Goal: Task Accomplishment & Management: Manage account settings

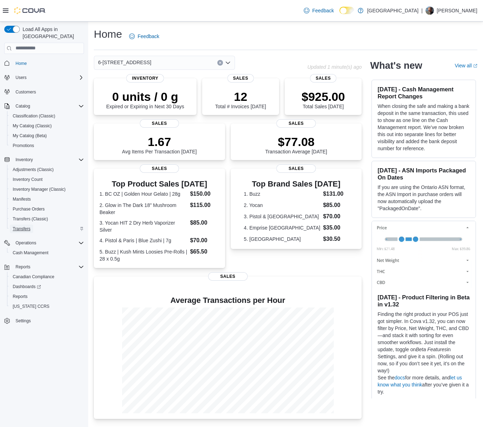
click at [29, 226] on span "Transfers" at bounding box center [22, 229] width 18 height 6
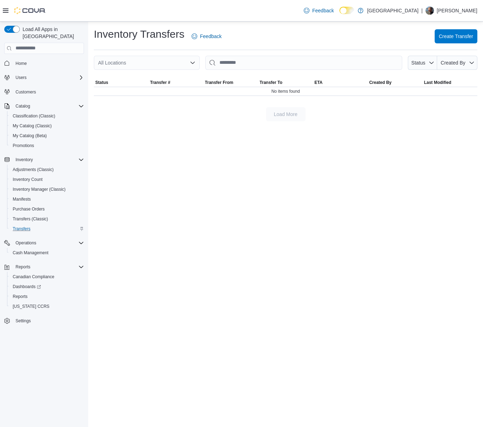
click at [180, 65] on div "All Locations" at bounding box center [147, 63] width 106 height 14
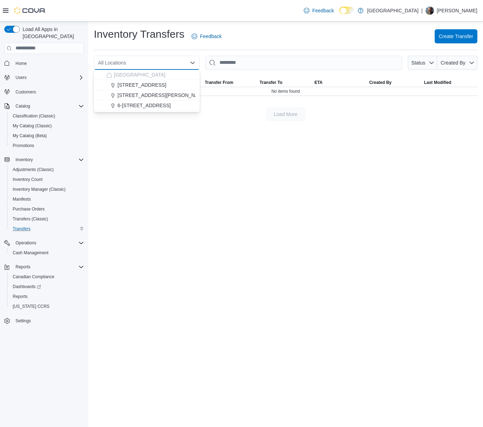
click at [460, 44] on div "Inventory Transfers Feedback Create Transfer" at bounding box center [285, 36] width 383 height 18
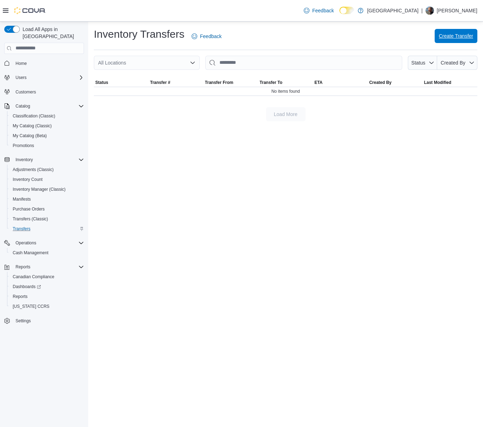
click at [460, 32] on span "Create Transfer" at bounding box center [455, 36] width 34 height 14
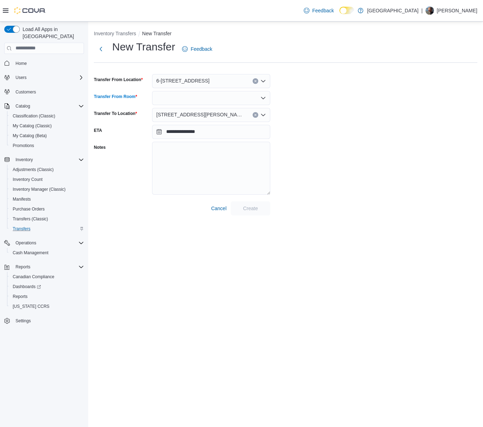
click at [167, 97] on div at bounding box center [211, 98] width 118 height 14
click at [191, 111] on span "Sales Floor" at bounding box center [215, 109] width 101 height 7
click at [191, 111] on span "[STREET_ADDRESS][PERSON_NAME]" at bounding box center [200, 114] width 89 height 8
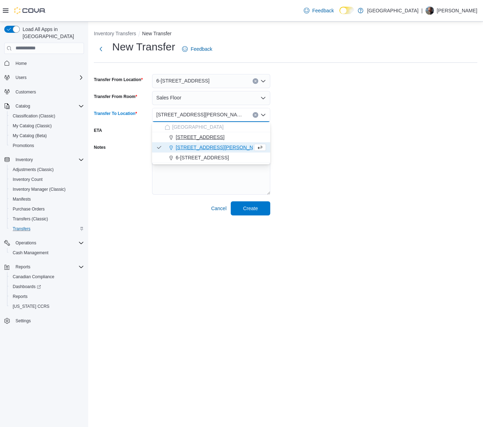
click at [214, 136] on span "[STREET_ADDRESS]" at bounding box center [200, 137] width 49 height 7
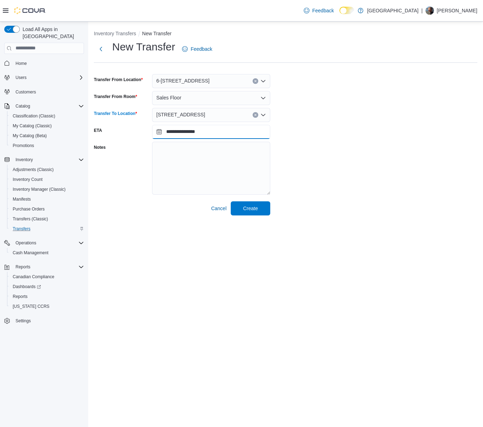
click at [228, 137] on input "**********" at bounding box center [211, 132] width 118 height 14
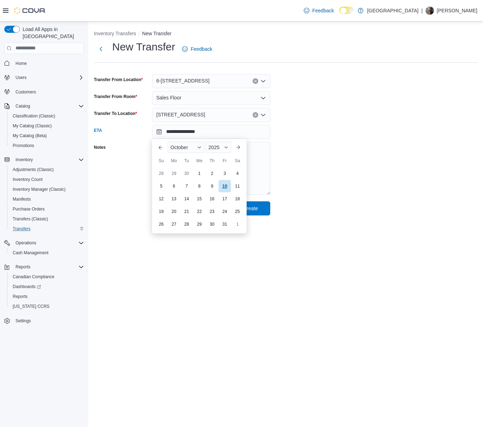
click at [221, 189] on div "10" at bounding box center [224, 186] width 12 height 12
type input "**********"
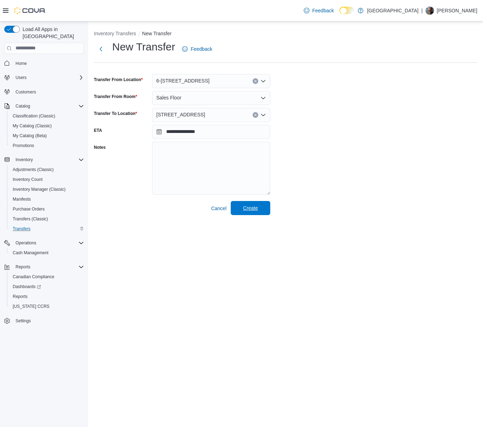
click at [254, 204] on span "Create" at bounding box center [250, 208] width 31 height 14
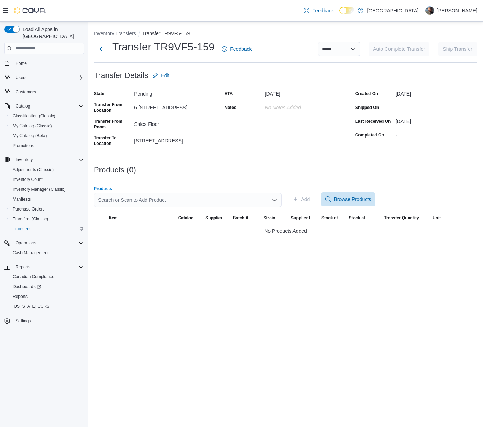
click at [179, 202] on div "Search or Scan to Add Product" at bounding box center [188, 200] width 188 height 14
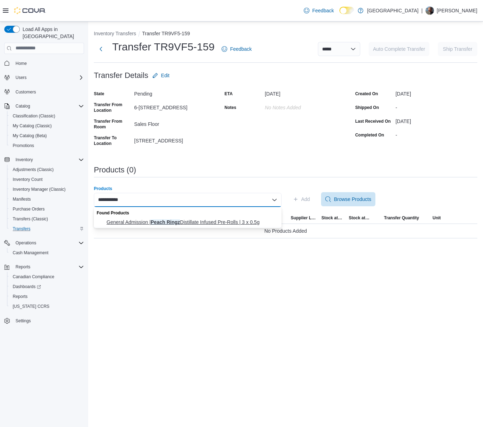
type input "**********"
click at [183, 224] on span "General Admission | Peach Ringz Distillate Infused Pre-Rolls | 3 x 0.5g" at bounding box center [191, 222] width 171 height 7
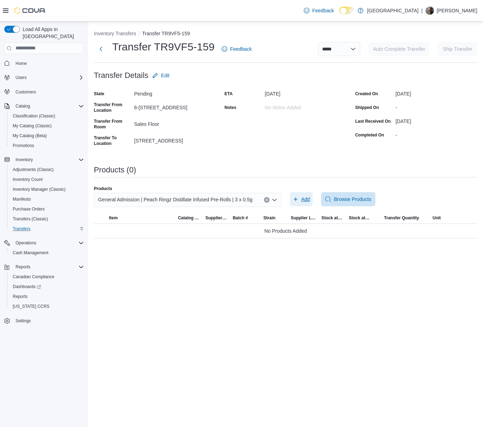
click at [307, 198] on span "Add" at bounding box center [305, 199] width 9 height 7
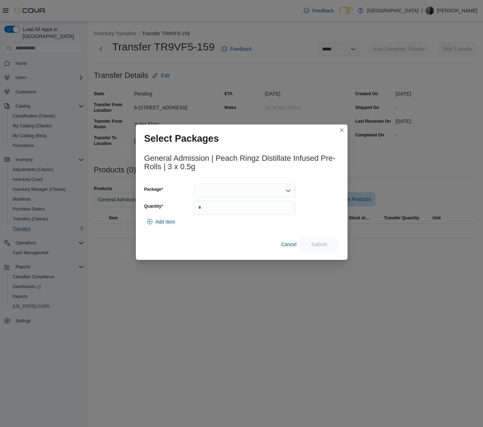
click at [262, 184] on div at bounding box center [244, 191] width 101 height 14
click at [246, 209] on button "25070000441" at bounding box center [244, 213] width 101 height 10
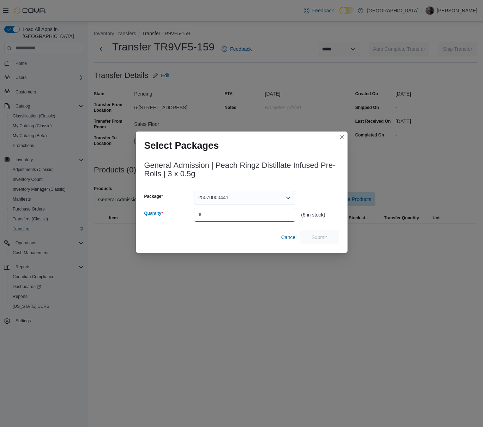
drag, startPoint x: 247, startPoint y: 217, endPoint x: 159, endPoint y: 221, distance: 88.6
click at [159, 221] on div "Quantity" at bounding box center [219, 215] width 151 height 14
type input "*"
click at [323, 237] on span "Submit" at bounding box center [319, 236] width 16 height 7
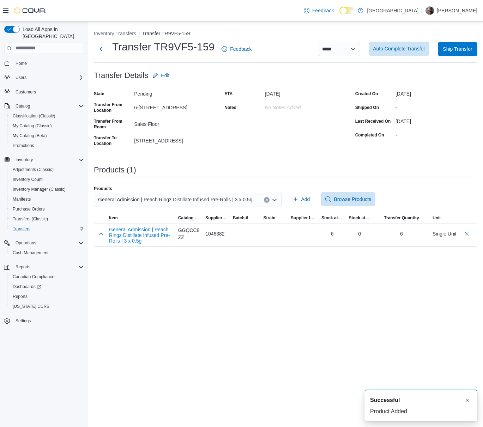
click at [384, 50] on span "Auto Complete Transfer" at bounding box center [399, 48] width 52 height 7
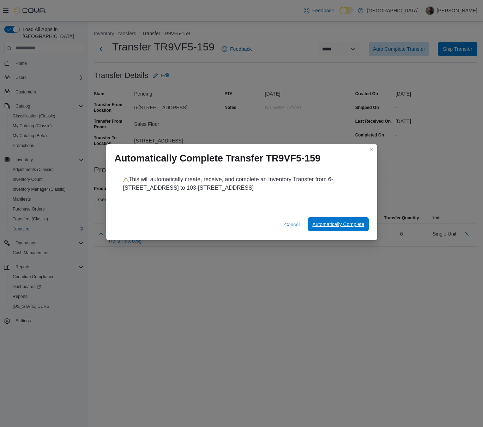
click at [329, 223] on span "Automatically Complete" at bounding box center [338, 224] width 52 height 7
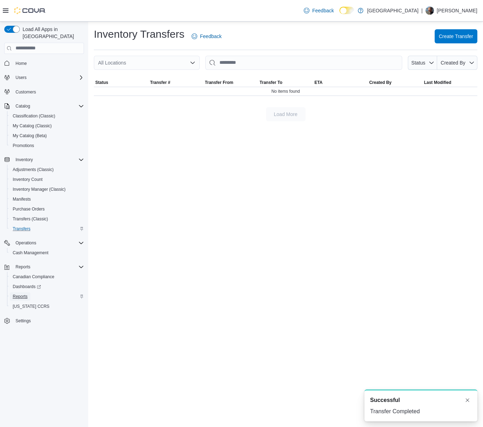
click at [26, 294] on span "Reports" at bounding box center [20, 297] width 15 height 6
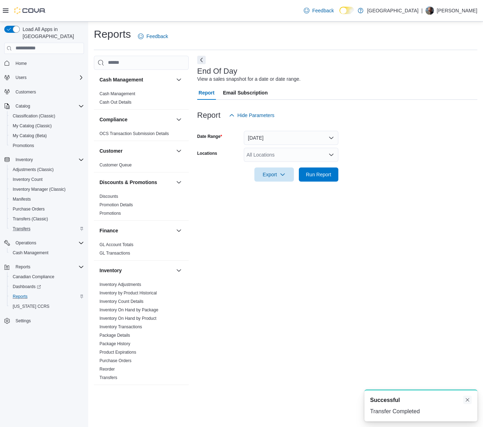
click at [467, 400] on button "Dismiss toast" at bounding box center [467, 399] width 8 height 8
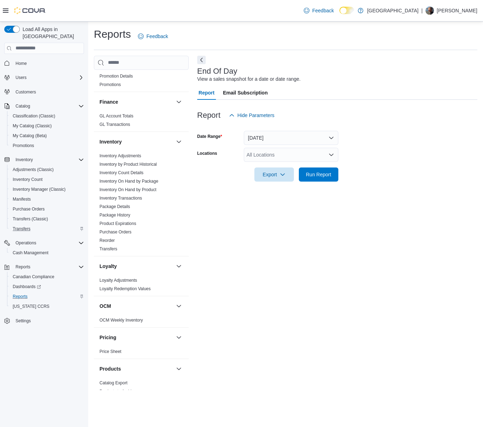
scroll to position [114, 0]
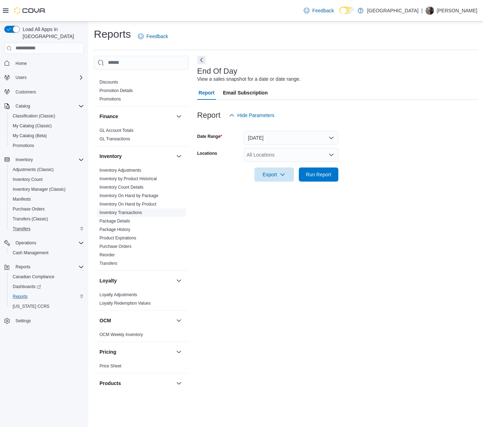
click at [133, 214] on link "Inventory Transactions" at bounding box center [120, 212] width 43 height 5
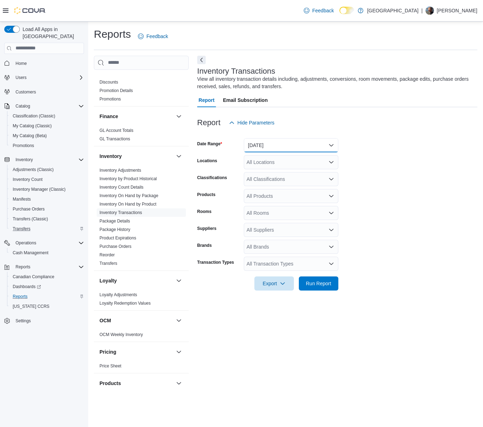
click at [280, 149] on button "[DATE]" at bounding box center [291, 145] width 94 height 14
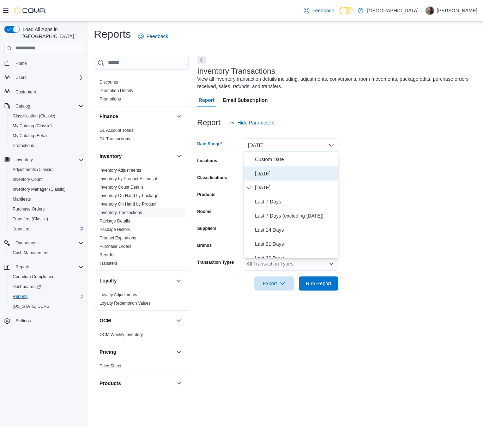
click at [267, 174] on span "[DATE]" at bounding box center [295, 173] width 80 height 8
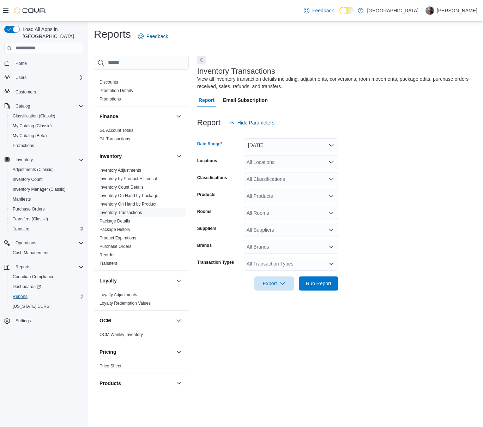
click at [274, 162] on div "All Locations" at bounding box center [291, 162] width 94 height 14
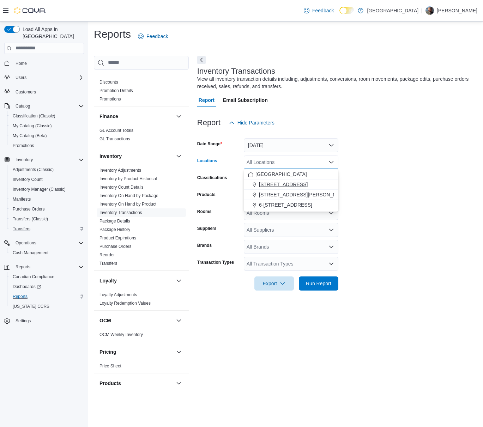
click at [294, 185] on span "[STREET_ADDRESS]" at bounding box center [283, 184] width 49 height 7
click at [268, 261] on div "All Transaction Types" at bounding box center [291, 264] width 94 height 14
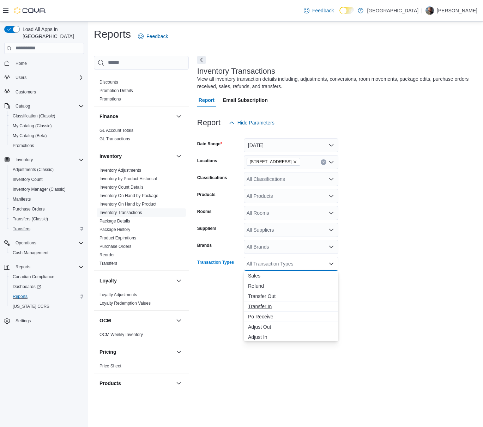
click at [262, 310] on button "Transfer In" at bounding box center [291, 306] width 94 height 10
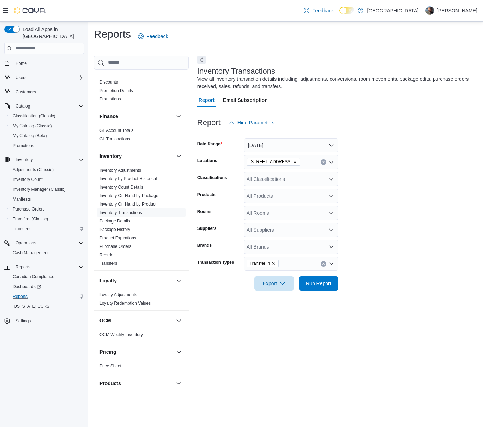
click at [364, 288] on form "Date Range Today Locations 103-855 Shawnigan Mill Bay Rd. Classifications All C…" at bounding box center [337, 210] width 280 height 161
click at [327, 284] on span "Run Report" at bounding box center [318, 283] width 25 height 7
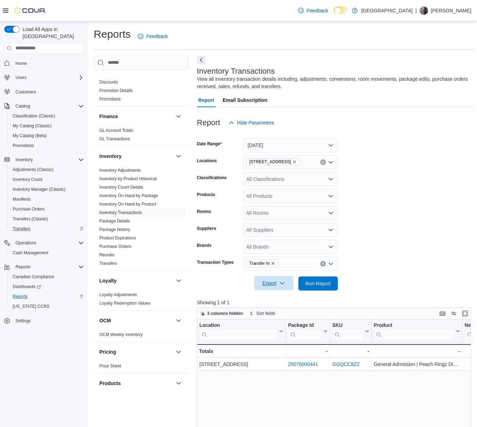
click at [272, 284] on span "Export" at bounding box center [273, 283] width 31 height 14
drag, startPoint x: 288, startPoint y: 296, endPoint x: 204, endPoint y: 219, distance: 113.5
click at [288, 296] on span "Export to Excel" at bounding box center [275, 298] width 32 height 6
click at [47, 186] on span "Inventory Manager (Classic)" at bounding box center [39, 189] width 53 height 6
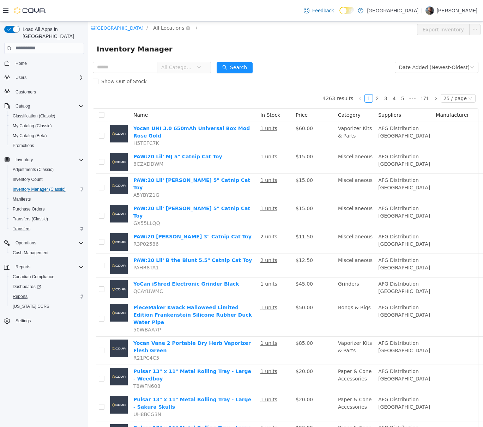
click at [168, 31] on span "All Locations" at bounding box center [168, 28] width 31 height 8
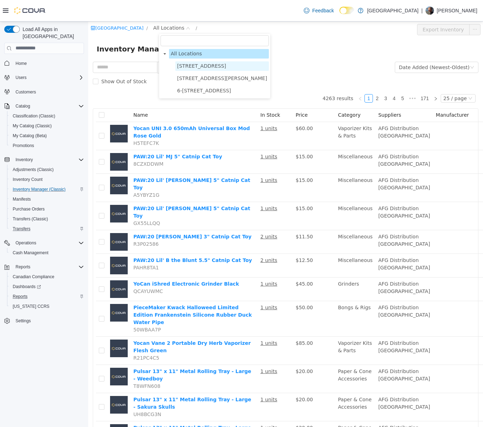
click at [187, 69] on span "[STREET_ADDRESS]" at bounding box center [221, 66] width 93 height 10
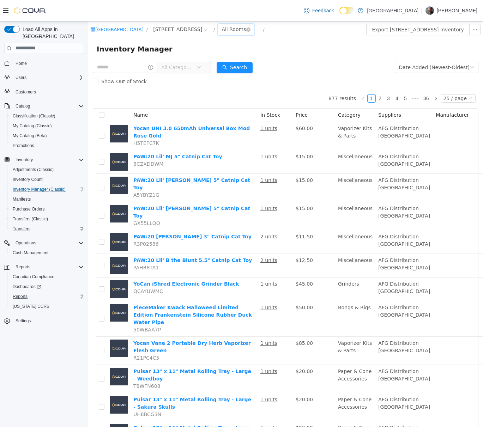
click at [250, 29] on div "All Rooms" at bounding box center [235, 29] width 37 height 11
click at [257, 66] on li "Vault" at bounding box center [268, 65] width 42 height 11
click at [193, 69] on span "All Categories" at bounding box center [177, 66] width 32 height 7
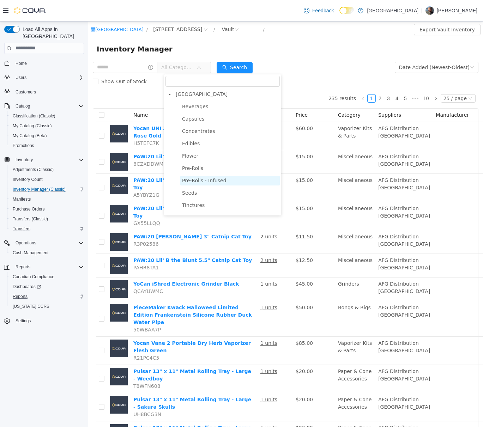
click at [199, 179] on span "Pre-Rolls - Infused" at bounding box center [204, 180] width 44 height 6
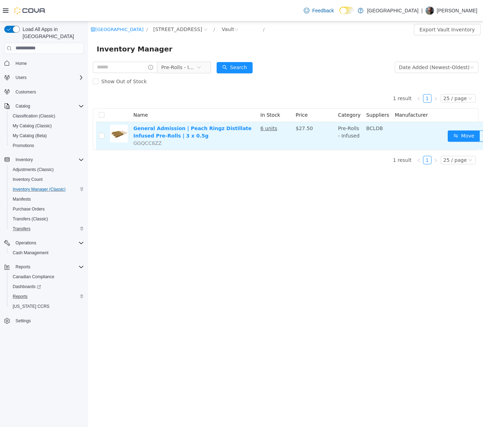
click at [104, 135] on td at bounding box center [101, 136] width 11 height 28
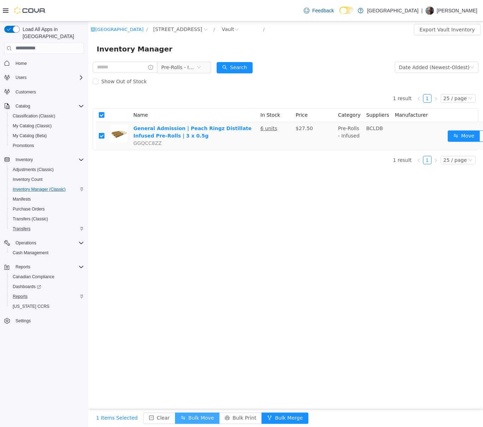
click at [176, 412] on button "Bulk Move" at bounding box center [197, 417] width 44 height 11
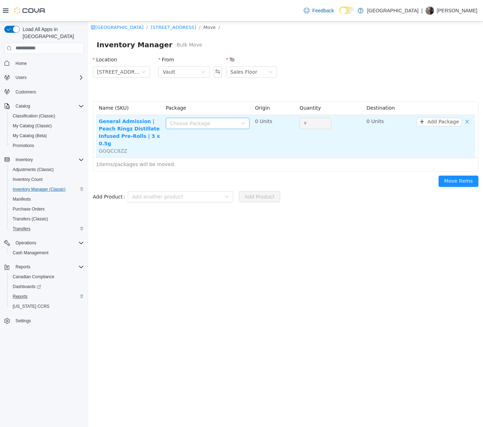
click at [192, 121] on div "Choose Package" at bounding box center [203, 122] width 67 height 7
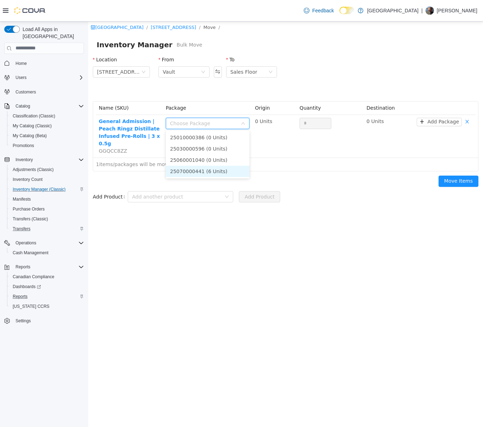
click at [188, 167] on li "25070000441 (6 Units)" at bounding box center [208, 170] width 84 height 11
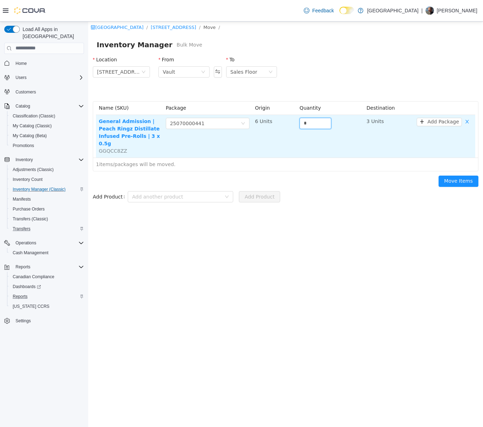
drag, startPoint x: 308, startPoint y: 123, endPoint x: 280, endPoint y: 125, distance: 28.3
click at [281, 125] on tr "General Admission | Peach Ringz Distillate Infused Pre-Rolls | 3 x 0.5g GGQCC8Z…" at bounding box center [285, 136] width 379 height 43
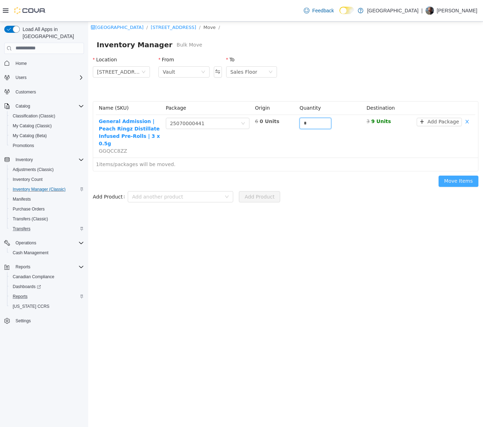
type input "*"
click at [461, 175] on button "Move Items" at bounding box center [458, 180] width 40 height 11
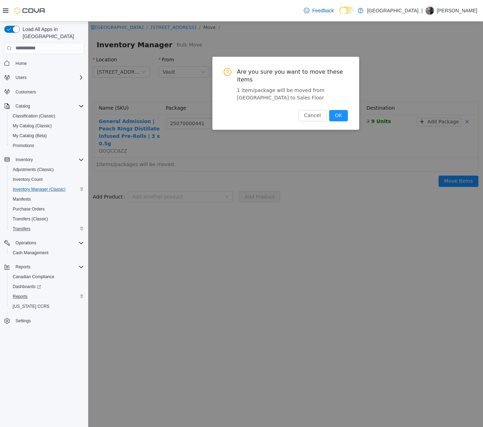
drag, startPoint x: 338, startPoint y: 105, endPoint x: 330, endPoint y: 104, distance: 8.1
click at [338, 110] on button "OK" at bounding box center [338, 115] width 18 height 11
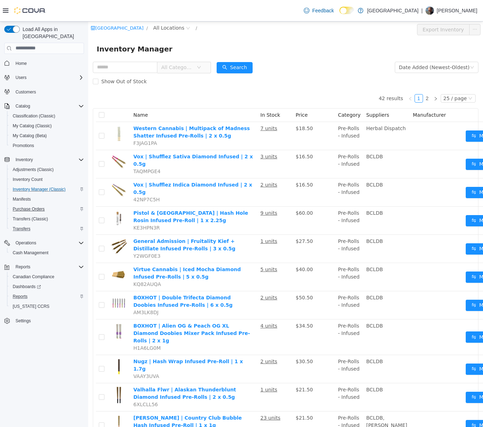
click at [40, 206] on span "Purchase Orders" at bounding box center [29, 209] width 32 height 6
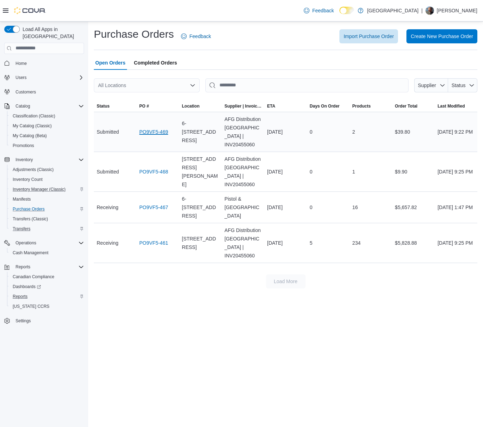
click at [161, 128] on link "PO9VF5-469" at bounding box center [153, 132] width 29 height 8
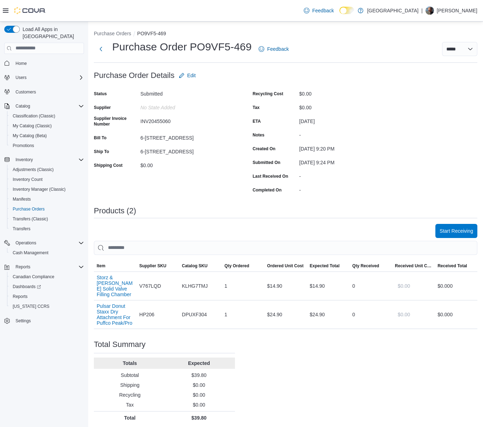
drag, startPoint x: 178, startPoint y: 186, endPoint x: 173, endPoint y: 170, distance: 17.2
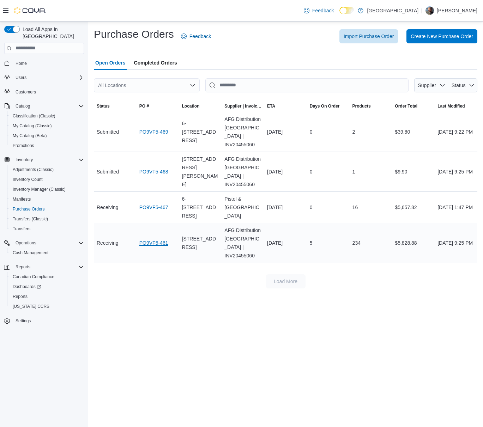
click at [158, 239] on link "PO9VF5-461" at bounding box center [153, 243] width 29 height 8
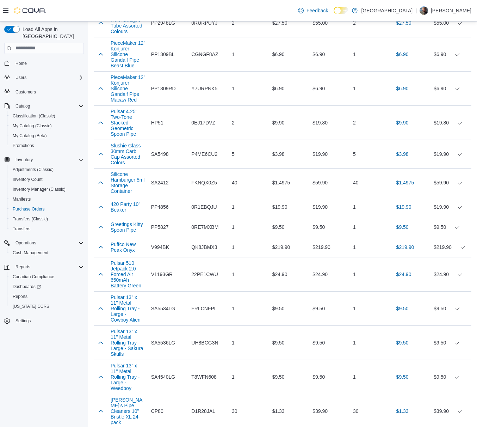
scroll to position [6415, 0]
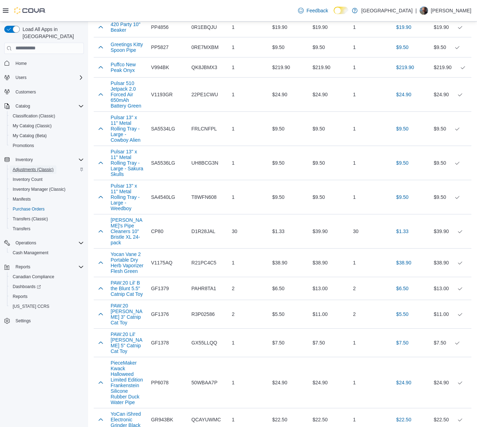
click at [44, 167] on span "Adjustments (Classic)" at bounding box center [33, 170] width 41 height 6
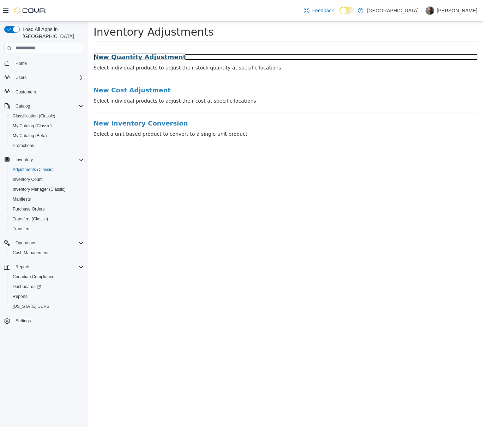
click at [121, 53] on h3 "New Quantity Adjustment" at bounding box center [285, 56] width 384 height 7
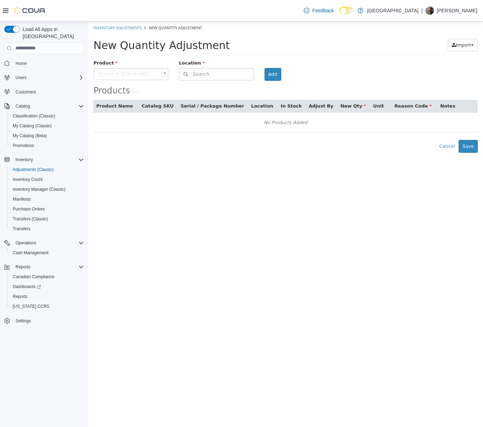
click at [142, 73] on body "× Inventory Adjustments New Quantity Adjustment New Quantity Adjustment Import …" at bounding box center [285, 86] width 394 height 131
type input "*******"
type input "**********"
click at [232, 75] on button "Search" at bounding box center [216, 74] width 75 height 12
click at [234, 91] on span "or browse" at bounding box center [236, 96] width 35 height 12
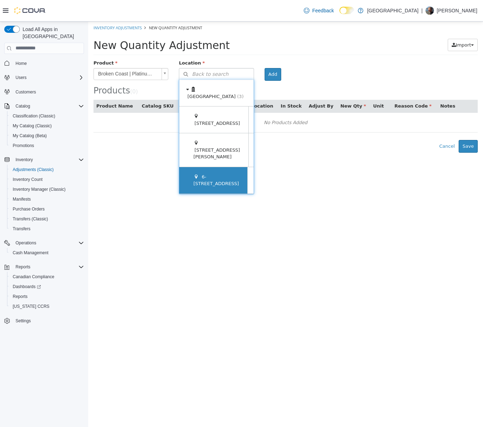
click at [247, 179] on span at bounding box center [258, 180] width 22 height 26
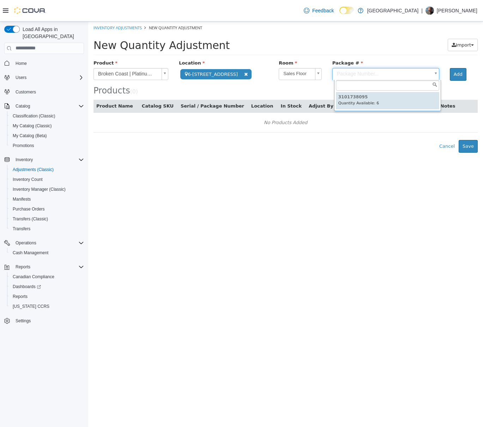
click at [344, 72] on body "**********" at bounding box center [285, 86] width 394 height 131
type input "**********"
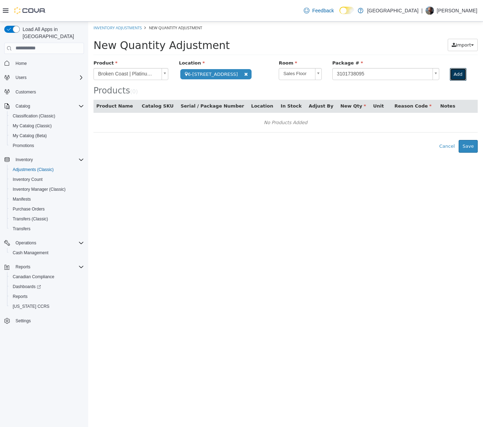
click at [459, 75] on button "Add" at bounding box center [457, 74] width 17 height 13
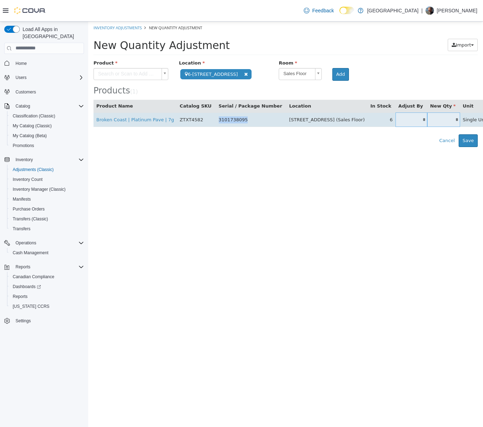
drag, startPoint x: 230, startPoint y: 117, endPoint x: 203, endPoint y: 121, distance: 27.1
click at [216, 121] on td "3101738095" at bounding box center [251, 119] width 70 height 14
copy td "3101738095"
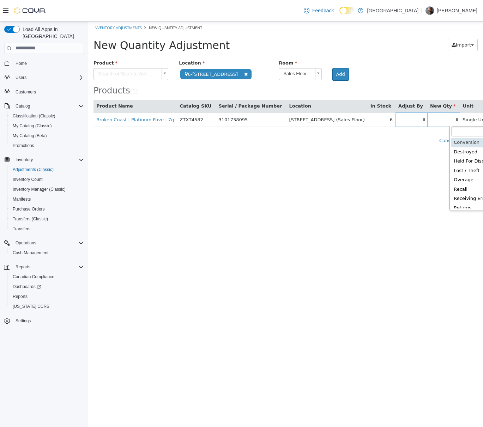
click at [455, 120] on body "**********" at bounding box center [285, 83] width 394 height 125
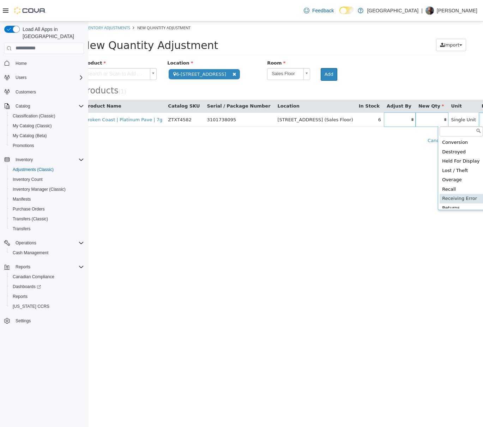
type input "**********"
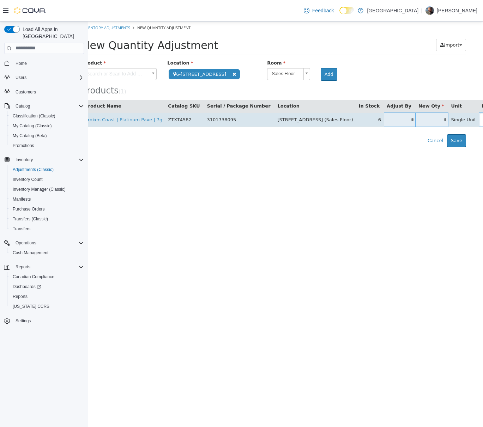
click at [383, 118] on input "*" at bounding box center [399, 119] width 32 height 5
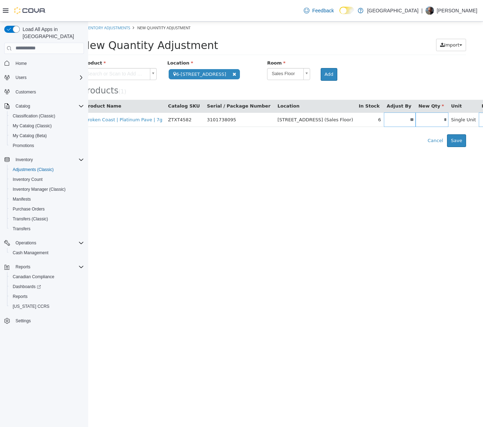
type input "**"
type input "*"
click at [456, 139] on button "Save" at bounding box center [456, 140] width 19 height 13
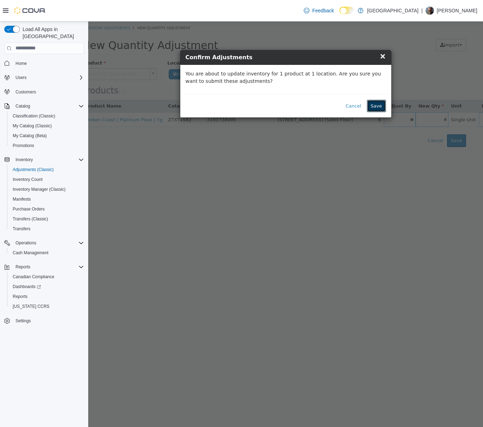
click at [378, 105] on button "Save" at bounding box center [376, 105] width 19 height 13
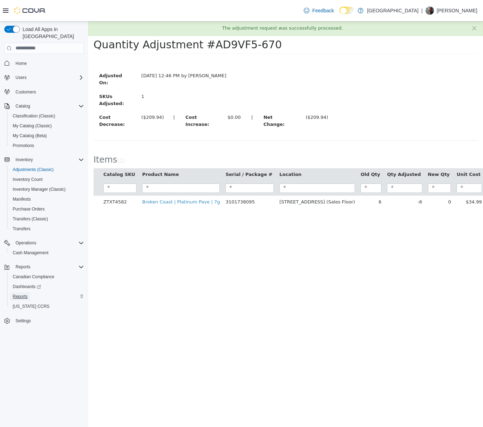
click at [25, 294] on span "Reports" at bounding box center [20, 297] width 15 height 6
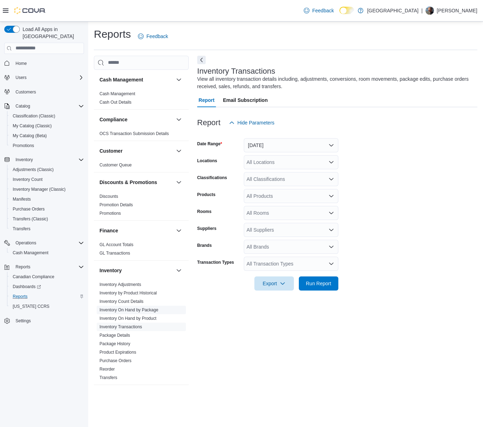
click at [143, 313] on span "Inventory On Hand by Package" at bounding box center [141, 310] width 89 height 8
click at [143, 312] on span "Inventory On Hand by Package" at bounding box center [141, 310] width 89 height 8
click at [130, 327] on link "Inventory Transactions" at bounding box center [120, 326] width 43 height 5
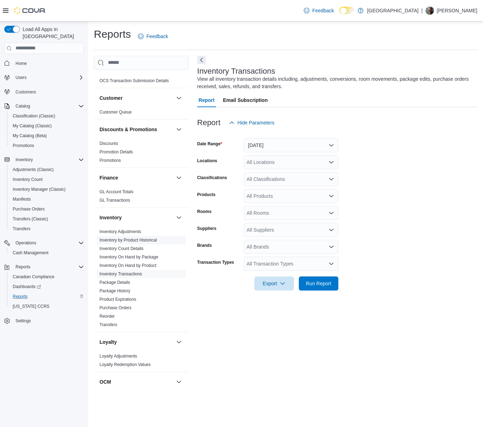
scroll to position [70, 0]
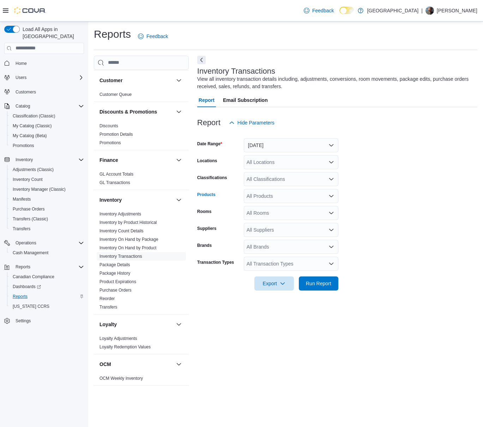
click at [262, 199] on div "All Products" at bounding box center [291, 196] width 94 height 14
paste input "**********"
type input "**********"
click at [263, 210] on div "Broken Coast | Platinum Pave | 7g" at bounding box center [291, 207] width 86 height 7
click at [272, 149] on button "[DATE]" at bounding box center [291, 145] width 94 height 14
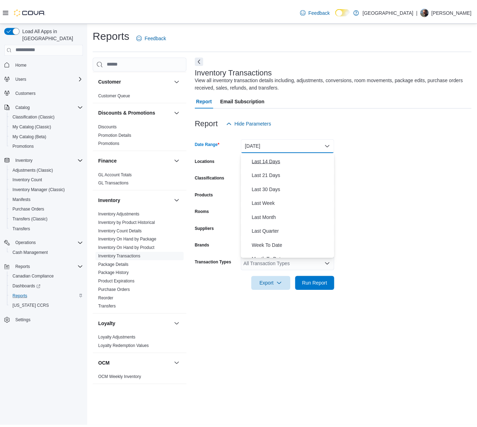
scroll to position [106, 0]
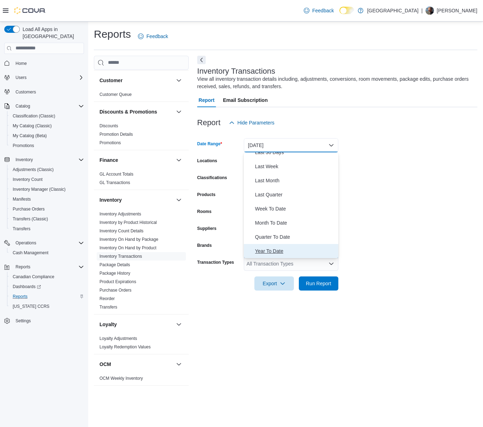
click at [266, 250] on span "Year To Date" at bounding box center [295, 251] width 80 height 8
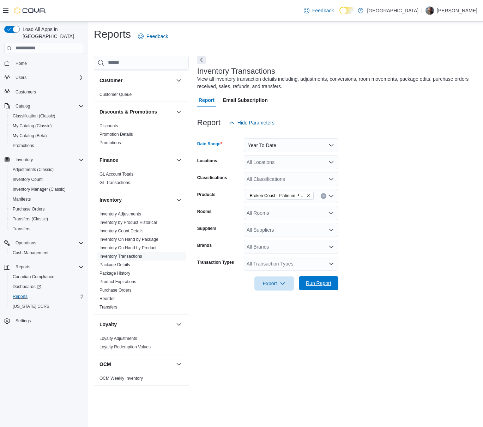
click at [319, 283] on span "Run Report" at bounding box center [318, 283] width 25 height 7
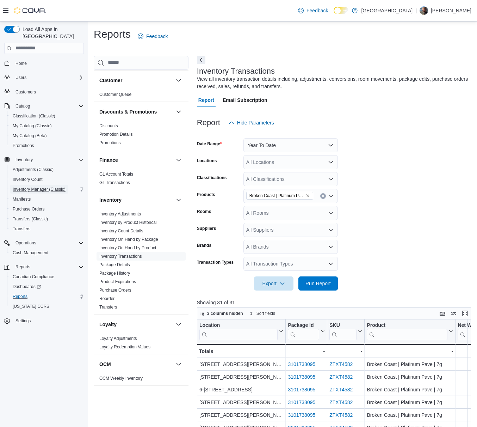
click at [44, 186] on span "Inventory Manager (Classic)" at bounding box center [39, 189] width 53 height 6
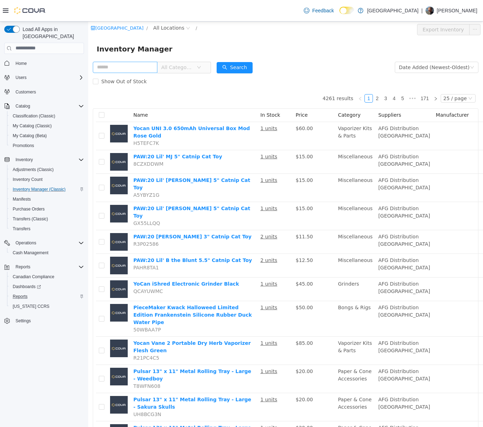
click at [122, 63] on input "text" at bounding box center [125, 66] width 65 height 11
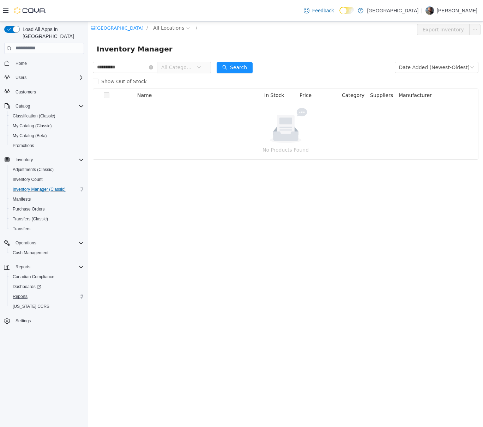
drag, startPoint x: 102, startPoint y: 70, endPoint x: 73, endPoint y: 72, distance: 29.6
click at [88, 72] on html "**********" at bounding box center [285, 223] width 394 height 405
paste input "text"
type input "*******"
click at [241, 62] on button "Search" at bounding box center [234, 67] width 36 height 11
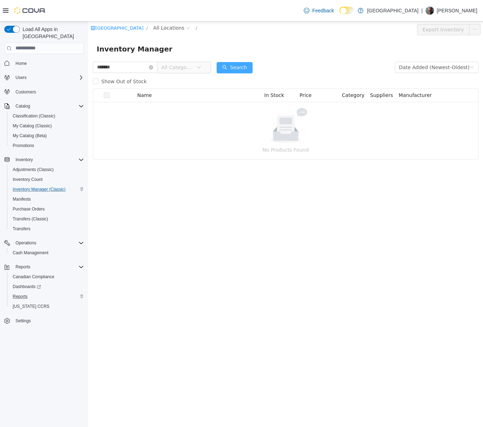
click at [243, 66] on button "Search" at bounding box center [234, 67] width 36 height 11
